Goal: Information Seeking & Learning: Check status

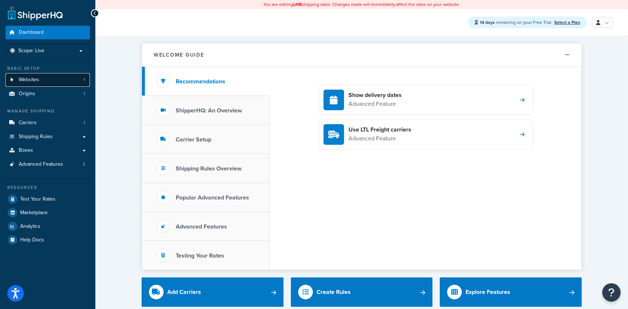
click at [36, 85] on link "Websites 1" at bounding box center [48, 80] width 84 height 14
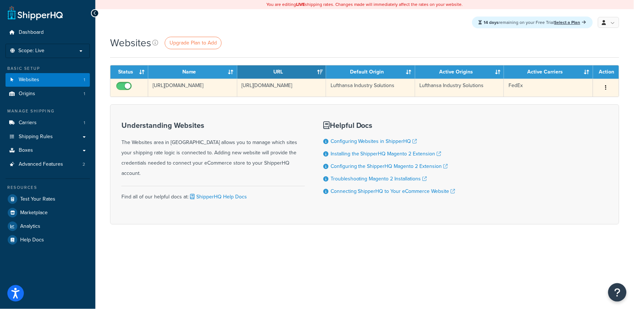
click at [343, 89] on td "Lufthansa Industry Solutions" at bounding box center [370, 88] width 89 height 18
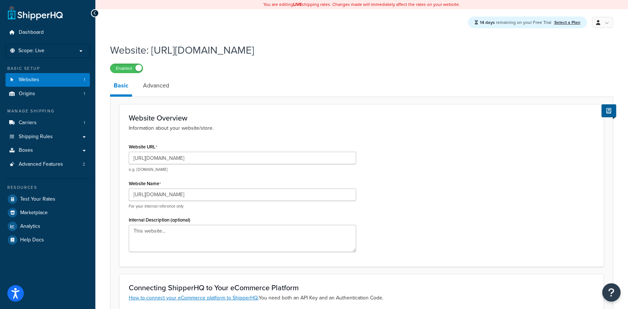
drag, startPoint x: 206, startPoint y: 50, endPoint x: 247, endPoint y: 52, distance: 40.8
click at [247, 52] on h1 "Website: https://www.lufthansa-industry-solutions.com/" at bounding box center [357, 50] width 494 height 14
copy h1 "lufthansa"
drag, startPoint x: 356, startPoint y: 48, endPoint x: 151, endPoint y: 52, distance: 204.5
click at [151, 52] on h1 "Website: https://www.lufthansa-industry-solutions.com/" at bounding box center [357, 50] width 494 height 14
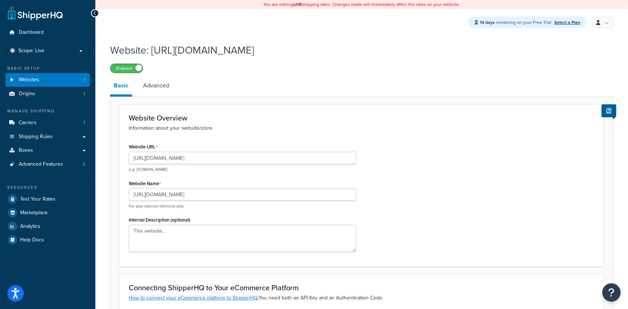
copy h1 "[URL][DOMAIN_NAME]"
click at [61, 80] on link "Websites 1" at bounding box center [48, 80] width 84 height 14
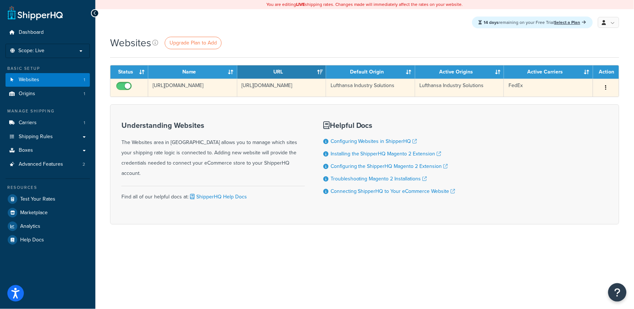
click at [344, 90] on td "Lufthansa Industry Solutions" at bounding box center [370, 88] width 89 height 18
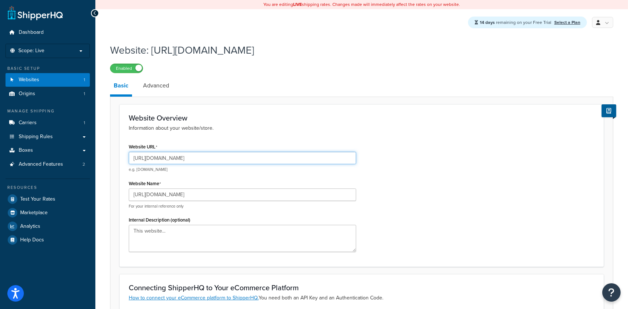
click at [169, 156] on input "[URL][DOMAIN_NAME]" at bounding box center [243, 158] width 228 height 12
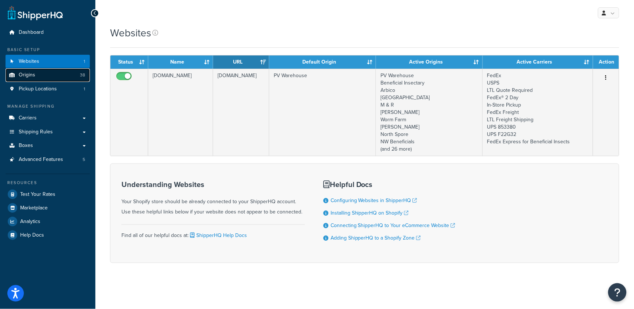
click at [56, 72] on link "Origins 38" at bounding box center [48, 75] width 84 height 14
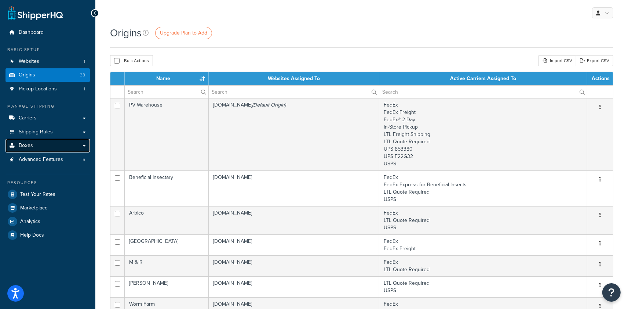
click at [42, 151] on link "Boxes" at bounding box center [48, 146] width 84 height 14
click at [43, 143] on link "Boxes" at bounding box center [48, 146] width 84 height 14
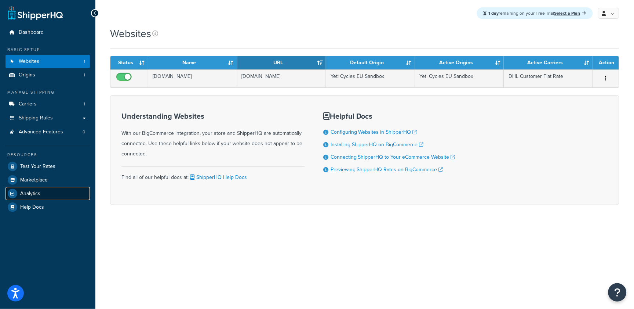
click at [32, 192] on span "Analytics" at bounding box center [30, 193] width 20 height 6
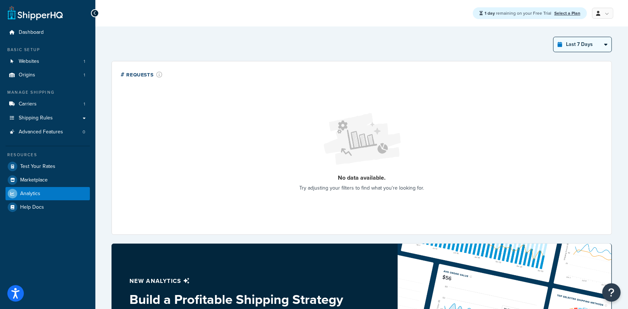
click at [569, 38] on select "Last 24 Hours Last 7 Days Last 30 Days Last 3 Months Last 6 Months Last 12 Mont…" at bounding box center [583, 44] width 58 height 15
select select "last_30_days"
click at [554, 37] on select "Last 24 Hours Last 7 Days Last 30 Days Last 3 Months Last 6 Months Last 12 Mont…" at bounding box center [583, 44] width 58 height 15
